Goal: Information Seeking & Learning: Find contact information

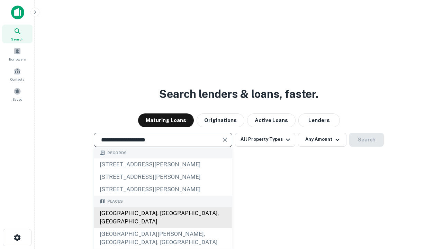
click at [163, 228] on div "[GEOGRAPHIC_DATA], [GEOGRAPHIC_DATA], [GEOGRAPHIC_DATA]" at bounding box center [163, 217] width 138 height 21
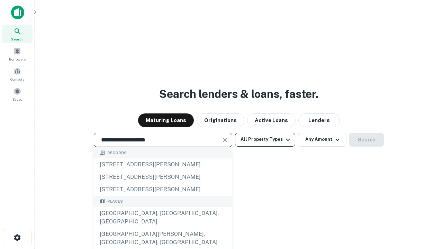
type input "**********"
click at [265, 139] on button "All Property Types" at bounding box center [265, 140] width 60 height 14
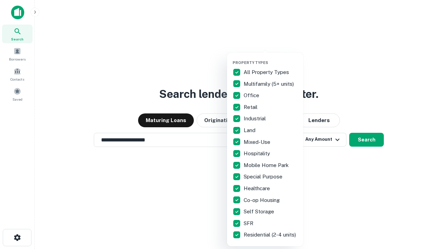
click at [271, 58] on button "button" at bounding box center [271, 58] width 76 height 0
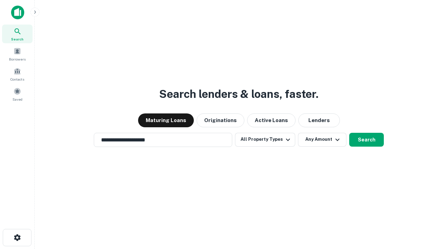
scroll to position [4, 83]
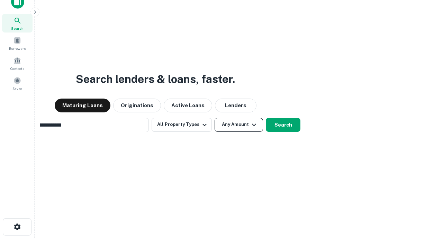
click at [215, 118] on button "Any Amount" at bounding box center [239, 125] width 48 height 14
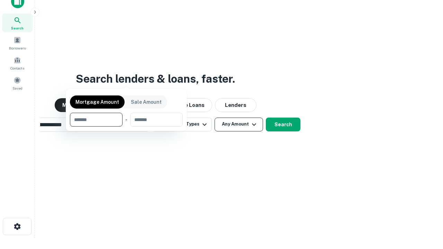
scroll to position [50, 196]
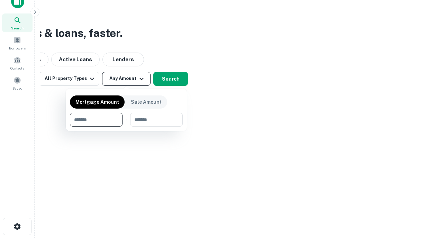
type input "*******"
click at [126, 127] on button "button" at bounding box center [126, 127] width 113 height 0
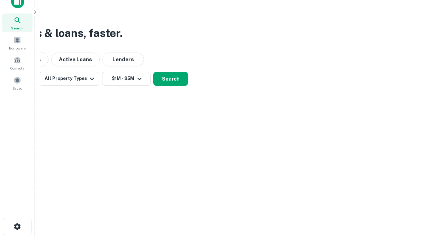
scroll to position [11, 0]
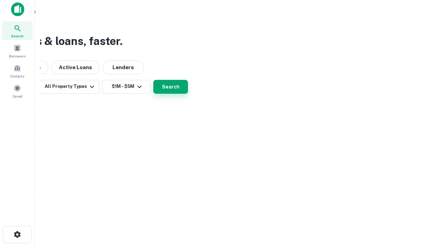
click at [188, 94] on button "Search" at bounding box center [170, 87] width 35 height 14
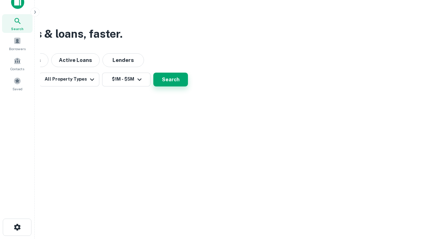
scroll to position [0, 128]
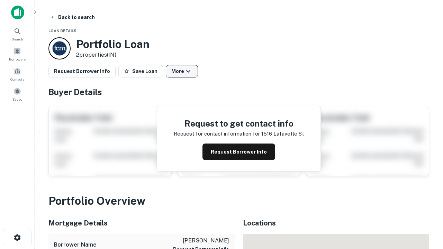
click at [182, 71] on button "More" at bounding box center [182, 71] width 32 height 12
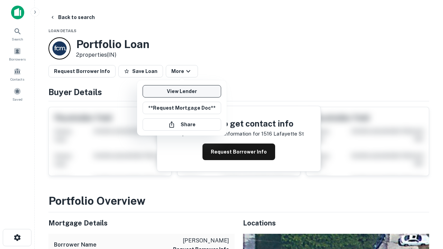
click at [182, 91] on link "View Lender" at bounding box center [182, 91] width 79 height 12
